Goal: Task Accomplishment & Management: Manage account settings

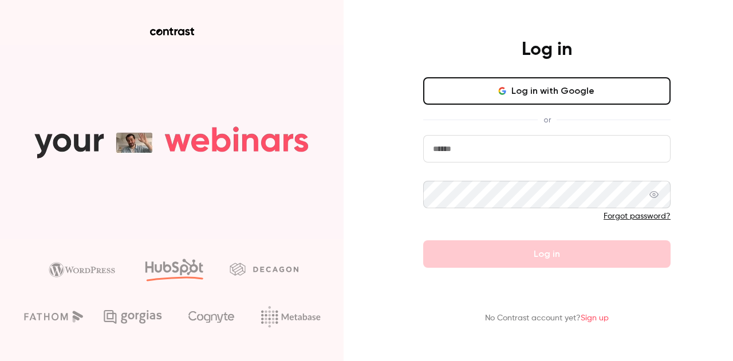
click at [456, 146] on input "email" at bounding box center [546, 148] width 247 height 27
type input "**********"
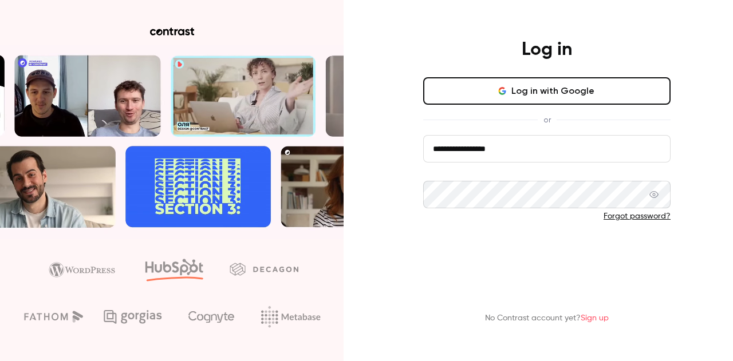
click at [545, 248] on button "Log in" at bounding box center [546, 253] width 247 height 27
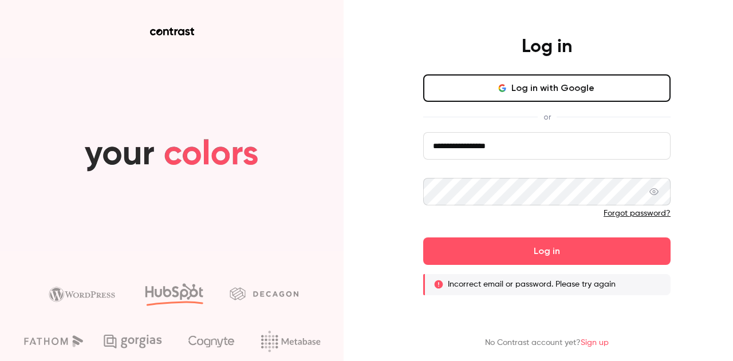
click at [416, 193] on div "**********" at bounding box center [547, 165] width 298 height 260
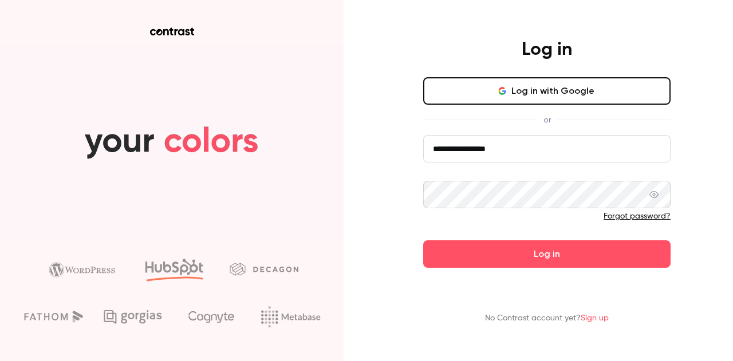
click at [423, 240] on button "Log in" at bounding box center [546, 253] width 247 height 27
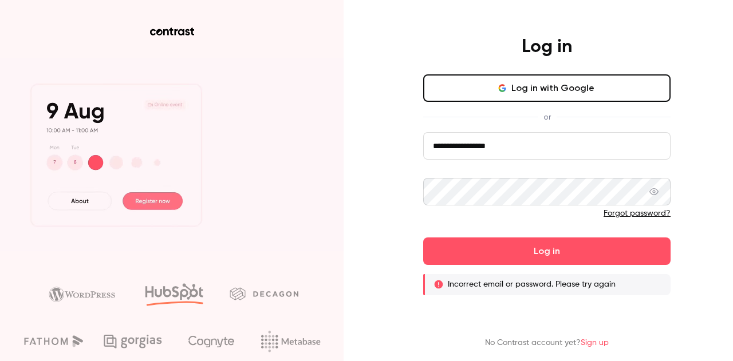
drag, startPoint x: 180, startPoint y: 29, endPoint x: 355, endPoint y: 62, distance: 177.6
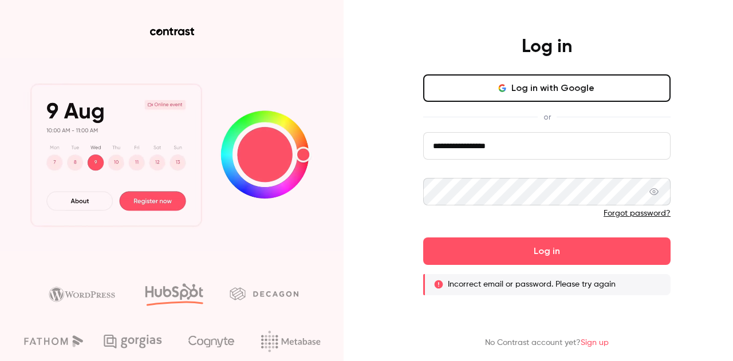
click at [352, 68] on div "**********" at bounding box center [366, 180] width 733 height 361
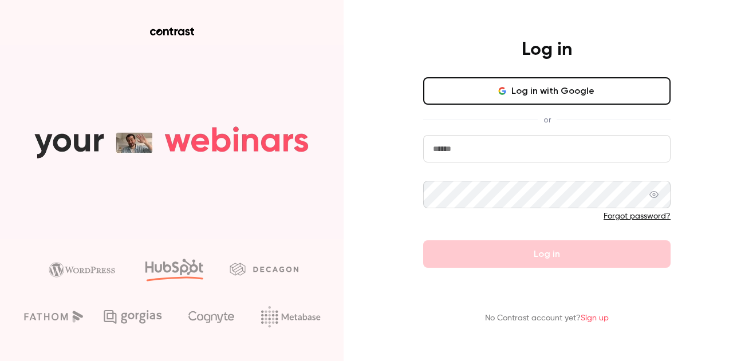
click at [537, 147] on input "email" at bounding box center [546, 148] width 247 height 27
type input "**********"
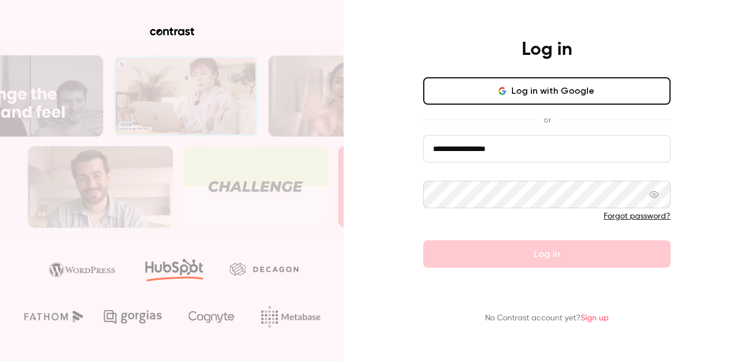
click at [613, 217] on link "Forgot password?" at bounding box center [636, 216] width 67 height 8
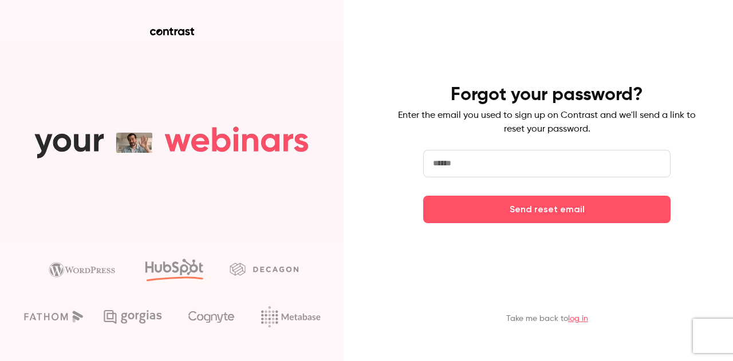
click at [537, 164] on input "email" at bounding box center [546, 163] width 247 height 27
type input "**********"
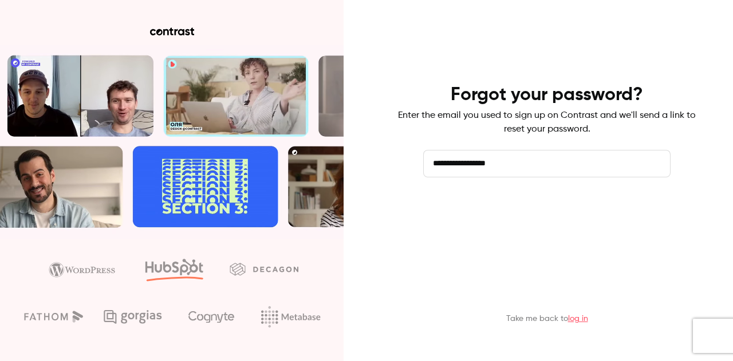
click at [540, 213] on button "Send reset email" at bounding box center [546, 209] width 247 height 27
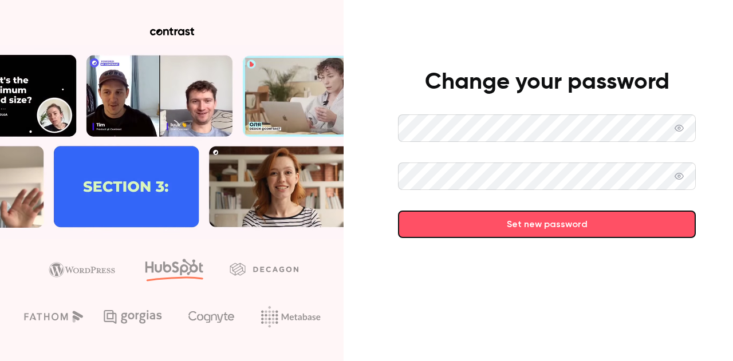
click at [567, 226] on button "Set new password" at bounding box center [547, 224] width 298 height 27
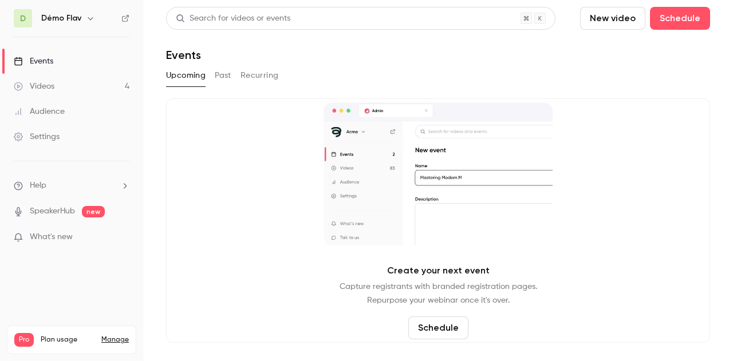
click at [598, 62] on div "Search for videos or events New video Schedule Events Upcoming Past Recurring C…" at bounding box center [438, 175] width 544 height 336
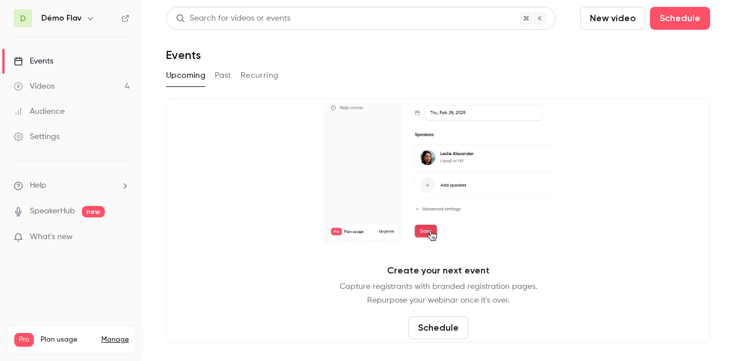
click at [49, 138] on div "Settings" at bounding box center [37, 136] width 46 height 11
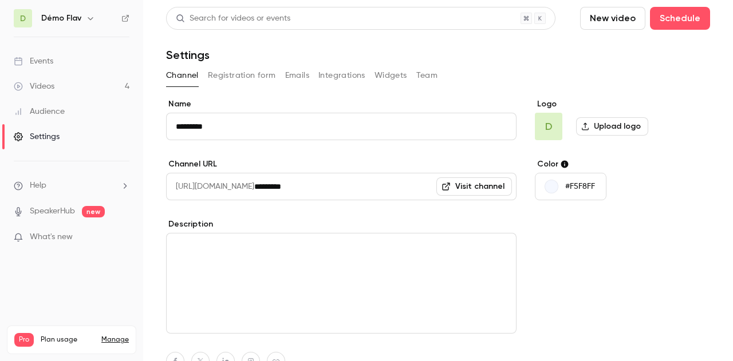
click at [90, 20] on icon "button" at bounding box center [90, 18] width 9 height 9
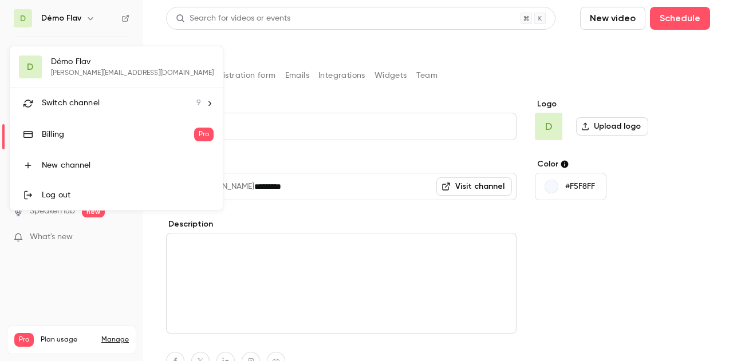
click at [81, 76] on div "D Démo Flav [EMAIL_ADDRESS][DOMAIN_NAME] Switch channel 9 Billing Pro New chann…" at bounding box center [116, 128] width 213 height 164
click at [79, 90] on li "Switch channel 9" at bounding box center [116, 103] width 213 height 30
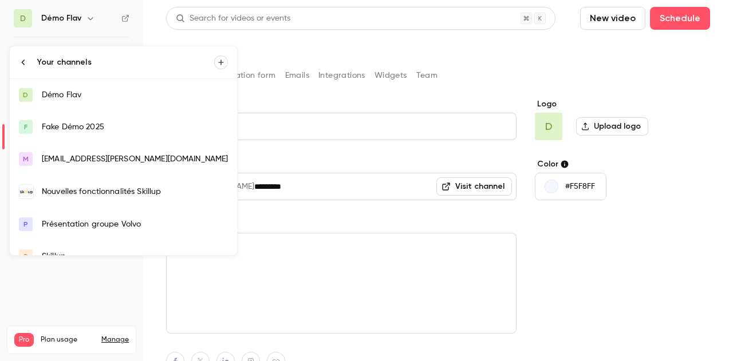
scroll to position [113, 0]
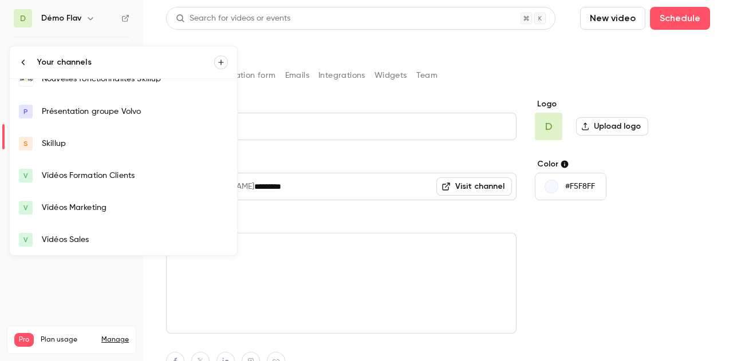
click at [99, 290] on div at bounding box center [366, 180] width 733 height 361
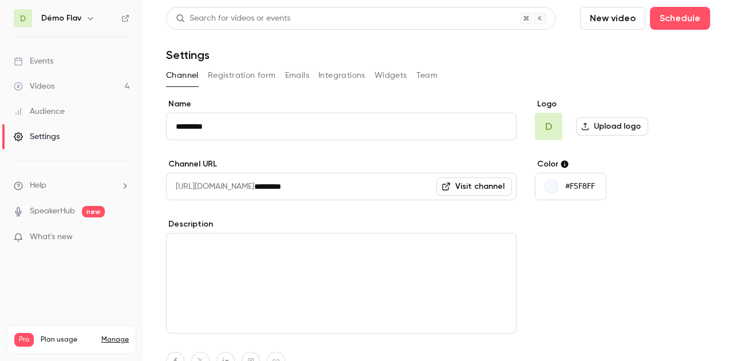
click at [116, 335] on link "Manage" at bounding box center [114, 339] width 27 height 9
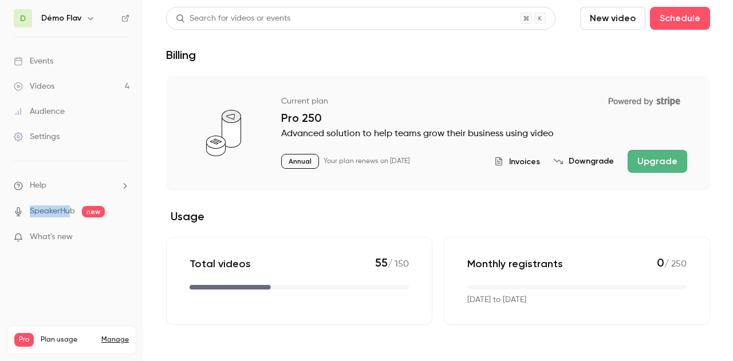
drag, startPoint x: 81, startPoint y: 182, endPoint x: 66, endPoint y: 225, distance: 45.6
click at [66, 225] on ul "Help SpeakerHub new What's new" at bounding box center [71, 212] width 143 height 102
click at [102, 188] on li "Help" at bounding box center [72, 186] width 116 height 12
drag, startPoint x: 102, startPoint y: 188, endPoint x: 78, endPoint y: 168, distance: 31.3
click at [80, 170] on div at bounding box center [366, 180] width 733 height 361
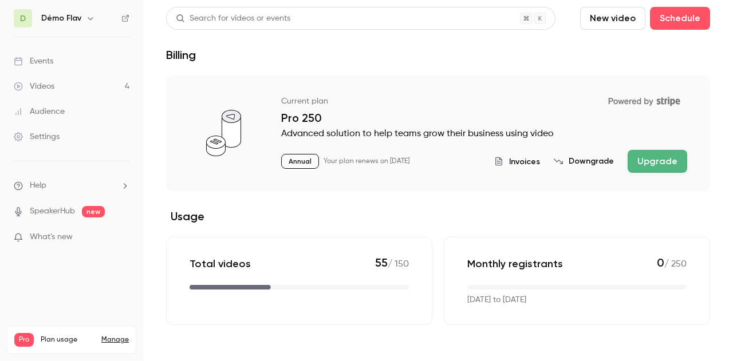
click at [52, 132] on div "Settings" at bounding box center [37, 136] width 46 height 11
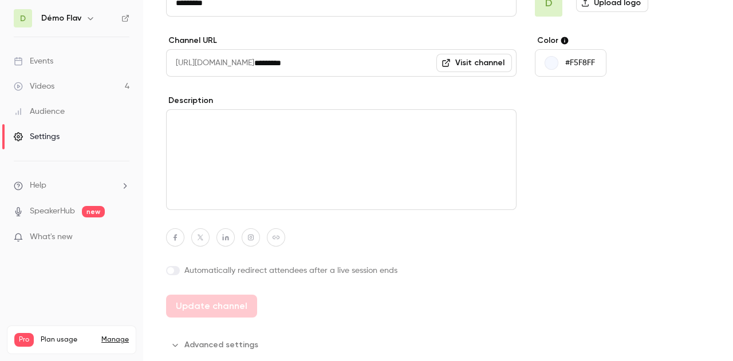
scroll to position [5, 0]
click at [112, 335] on link "Manage" at bounding box center [114, 339] width 27 height 9
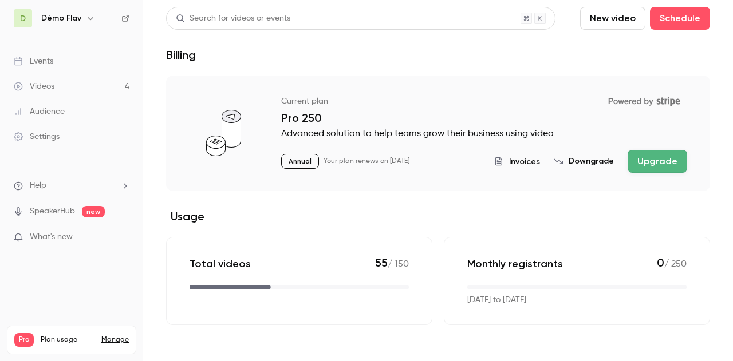
click at [56, 335] on span "Plan usage" at bounding box center [68, 339] width 54 height 9
click at [86, 19] on icon "button" at bounding box center [90, 18] width 9 height 9
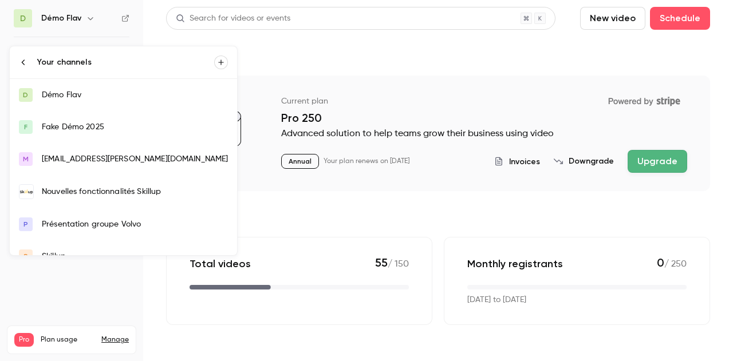
click at [31, 67] on li "Your channels" at bounding box center [123, 62] width 227 height 32
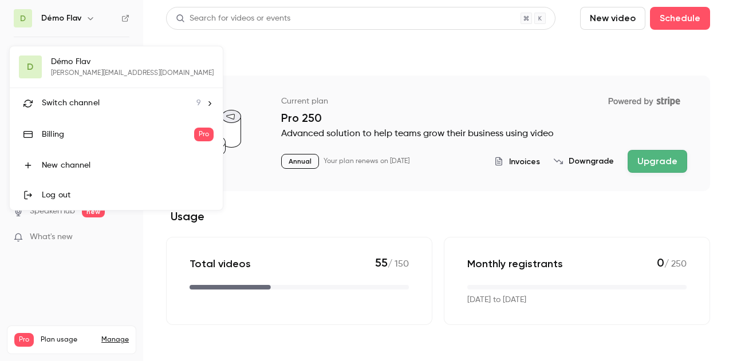
click at [113, 294] on div at bounding box center [366, 180] width 733 height 361
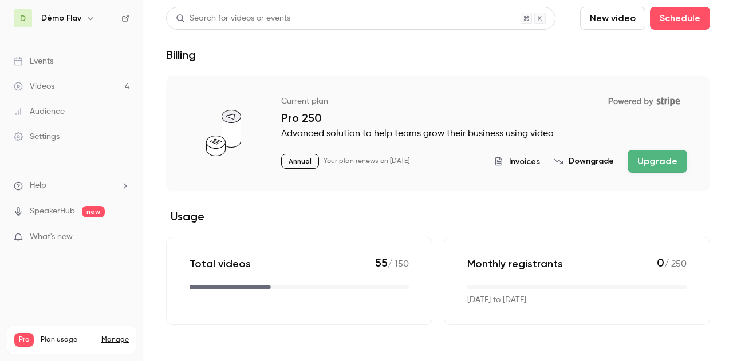
click at [123, 181] on icon "help-dropdown-opener" at bounding box center [124, 185] width 9 height 9
click at [184, 216] on link "Help center" at bounding box center [210, 208] width 125 height 30
click at [40, 137] on div "Settings" at bounding box center [37, 136] width 46 height 11
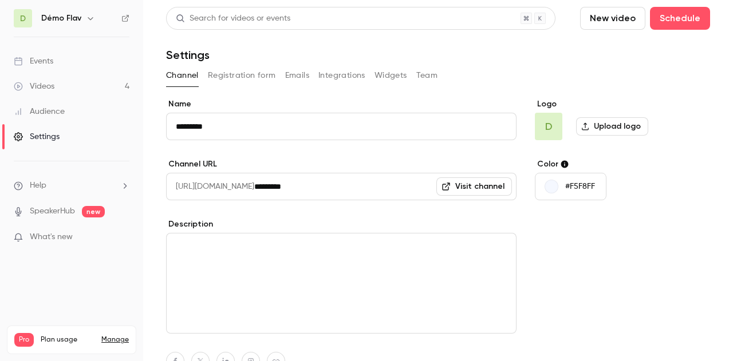
click at [424, 78] on button "Team" at bounding box center [427, 75] width 22 height 18
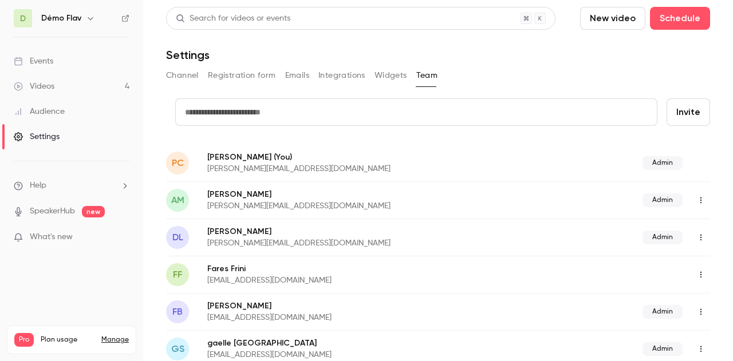
click at [337, 112] on input "text" at bounding box center [416, 111] width 482 height 27
click at [247, 113] on input "text" at bounding box center [416, 111] width 482 height 27
paste input "**********"
type input "**********"
click at [681, 107] on button "Invite" at bounding box center [688, 111] width 44 height 27
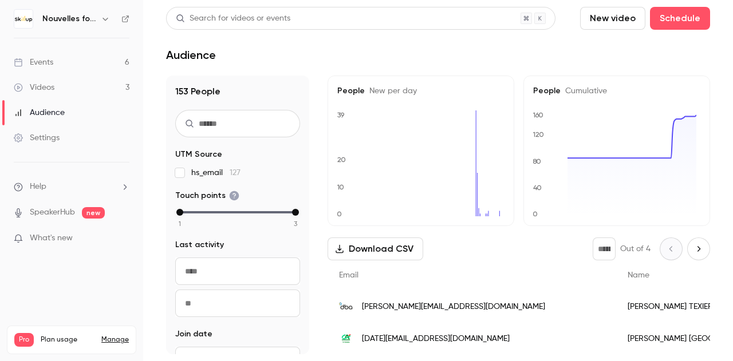
click at [46, 137] on div "Settings" at bounding box center [37, 137] width 46 height 11
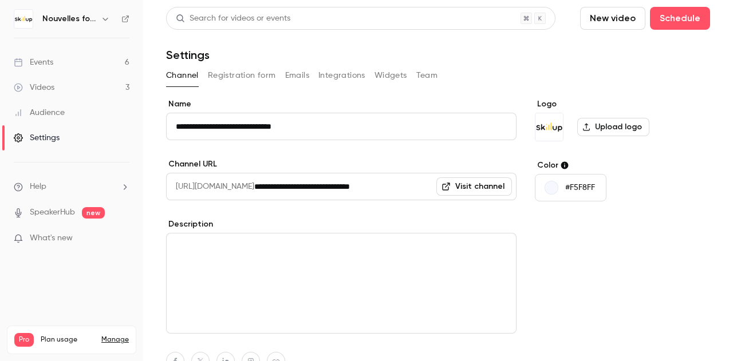
click at [428, 72] on button "Team" at bounding box center [427, 75] width 22 height 18
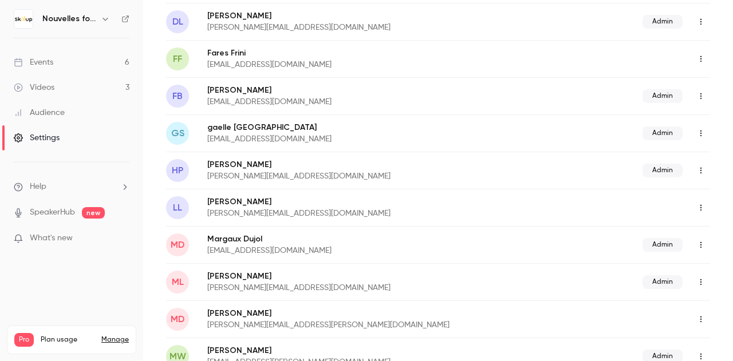
scroll to position [216, 0]
click at [700, 208] on icon "button" at bounding box center [700, 207] width 1 height 6
click at [682, 227] on li "Assign admin role" at bounding box center [662, 235] width 124 height 30
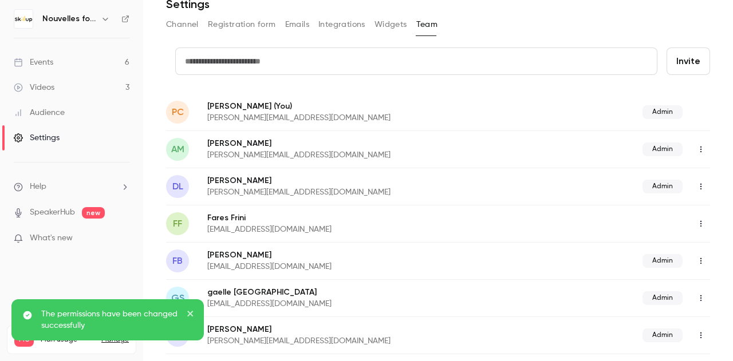
scroll to position [0, 0]
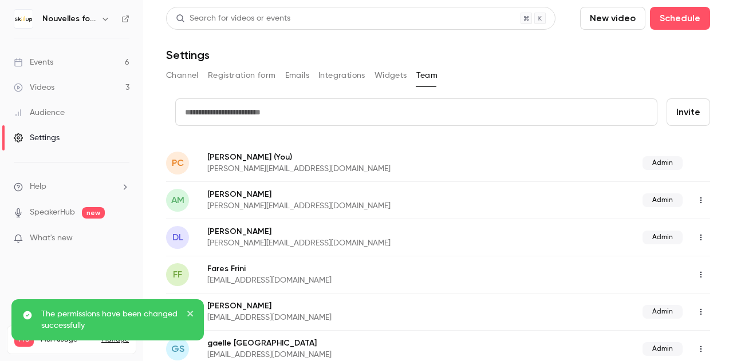
click at [411, 109] on input "text" at bounding box center [416, 111] width 482 height 27
paste input "**********"
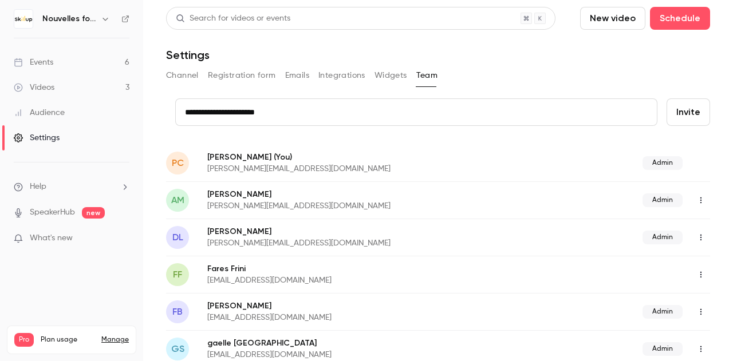
type input "**********"
click at [687, 112] on button "Invite" at bounding box center [688, 111] width 44 height 27
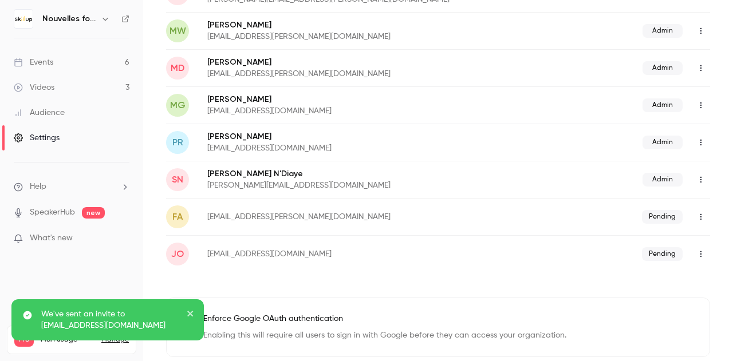
scroll to position [544, 0]
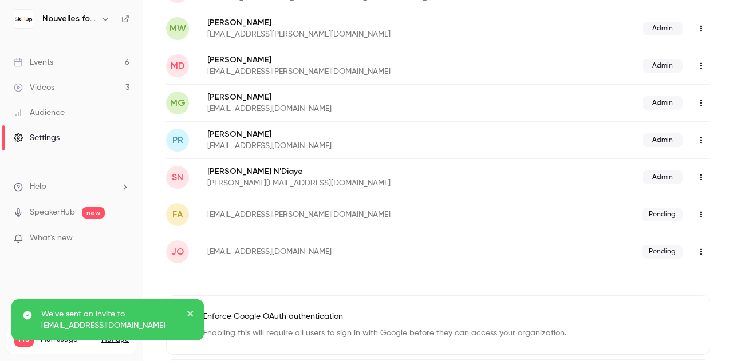
click at [696, 249] on icon "button" at bounding box center [700, 252] width 9 height 8
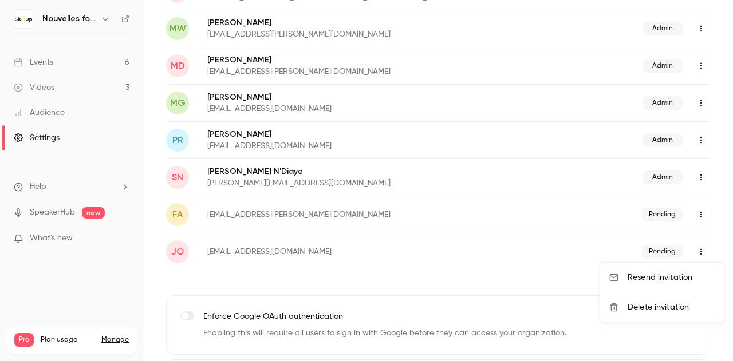
click at [544, 293] on div at bounding box center [366, 180] width 733 height 361
click at [696, 137] on icon "button" at bounding box center [700, 140] width 9 height 8
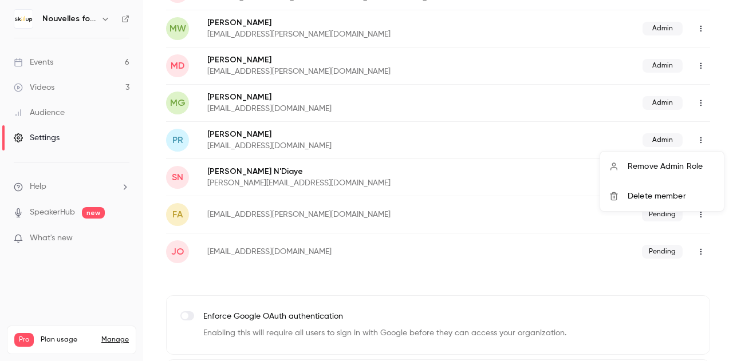
click at [668, 194] on div "Delete member" at bounding box center [670, 196] width 87 height 11
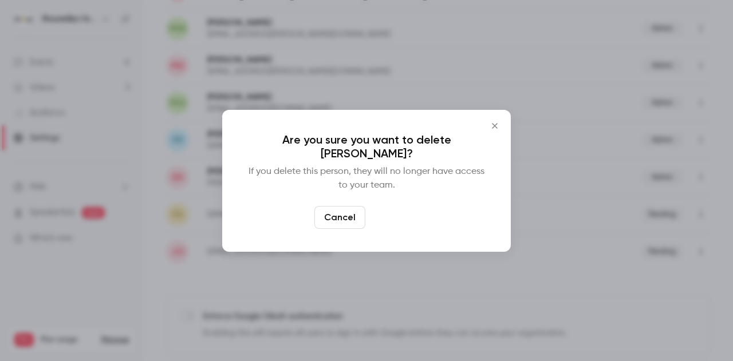
click at [400, 214] on button "Delete" at bounding box center [394, 217] width 49 height 23
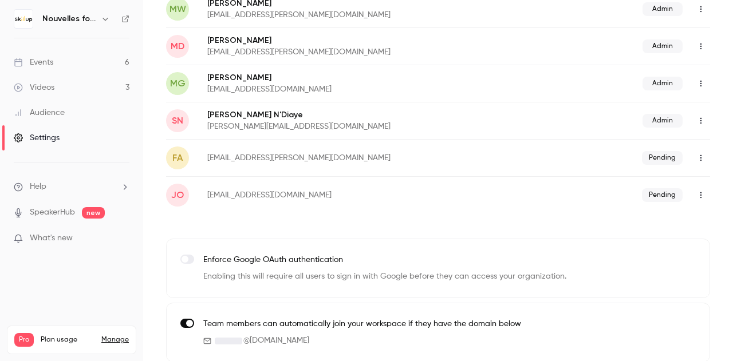
scroll to position [567, 0]
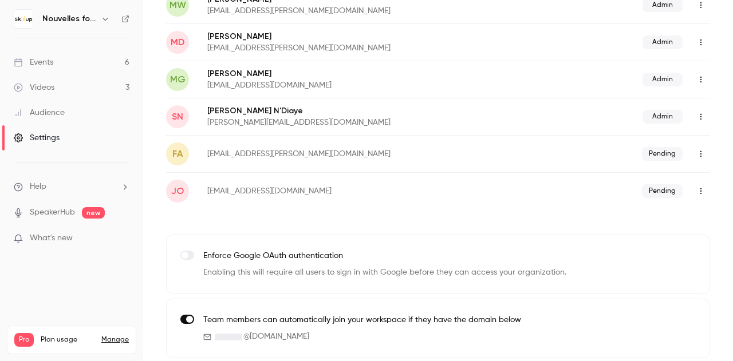
click at [696, 191] on icon "button" at bounding box center [700, 191] width 9 height 8
click at [690, 191] on div at bounding box center [366, 180] width 733 height 361
